Goal: Find specific page/section: Find specific page/section

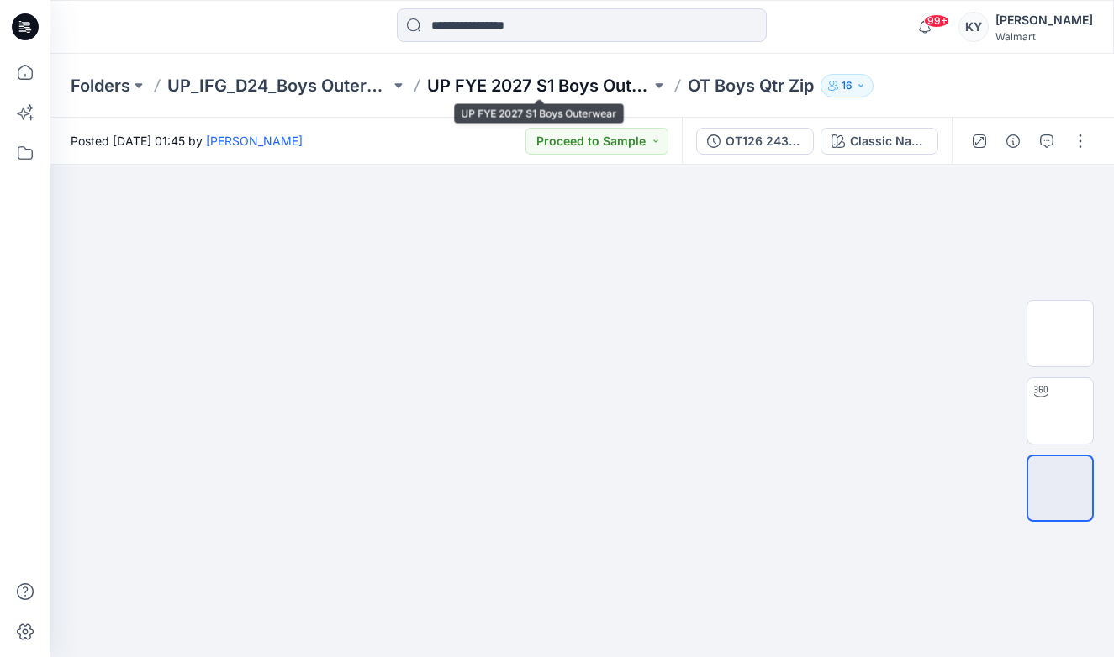
click at [524, 87] on p "UP FYE 2027 S1 Boys Outerwear" at bounding box center [538, 86] width 223 height 24
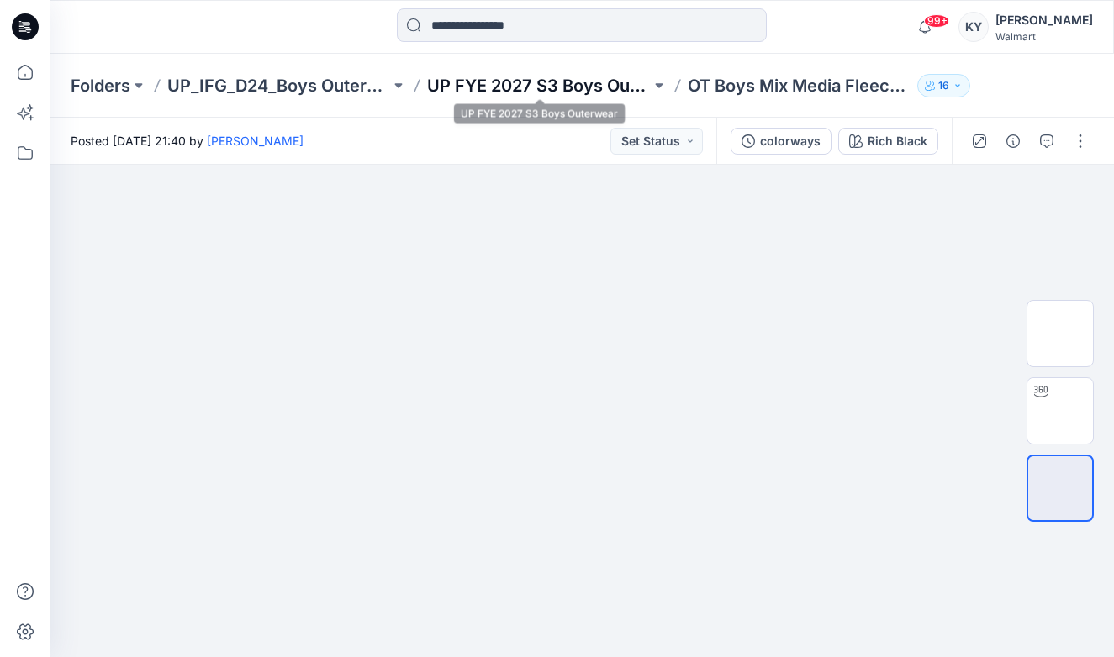
click at [602, 85] on p "UP FYE 2027 S3 Boys Outerwear" at bounding box center [538, 86] width 223 height 24
